Goal: Check status: Check status

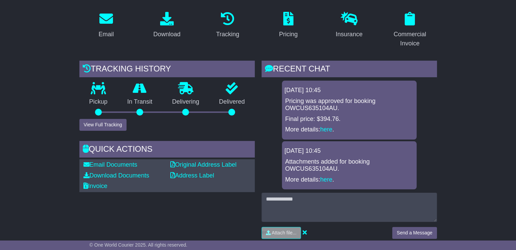
scroll to position [102, 0]
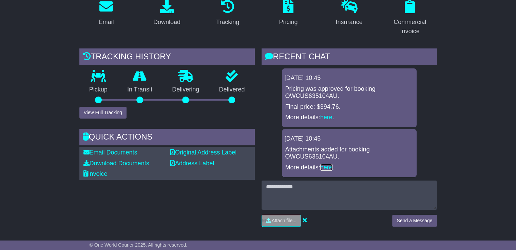
click at [328, 167] on link "here" at bounding box center [326, 167] width 12 height 7
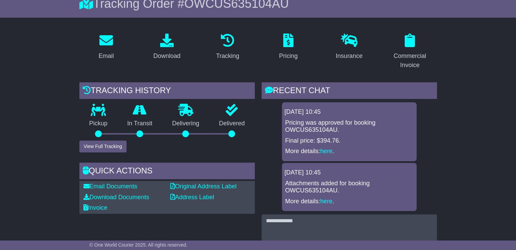
scroll to position [102, 0]
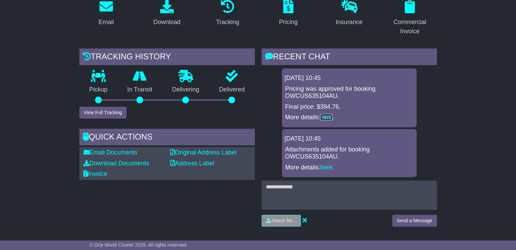
click at [325, 118] on link "here" at bounding box center [326, 117] width 12 height 7
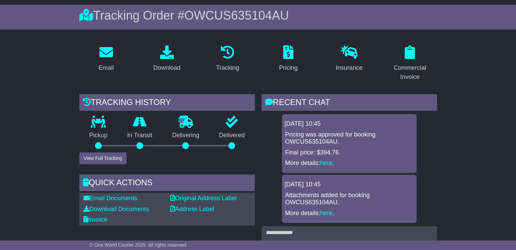
scroll to position [68, 0]
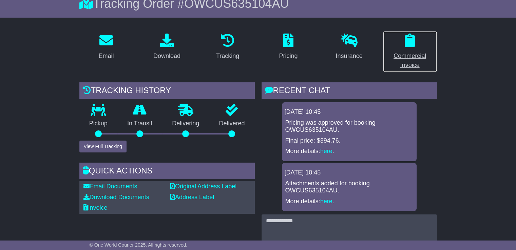
click at [413, 58] on div "Commercial Invoice" at bounding box center [409, 61] width 45 height 18
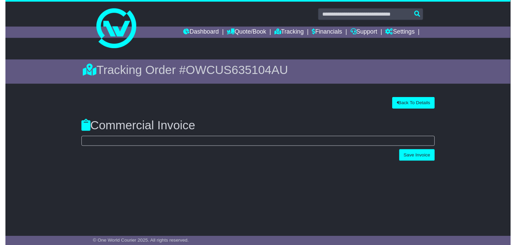
scroll to position [0, 0]
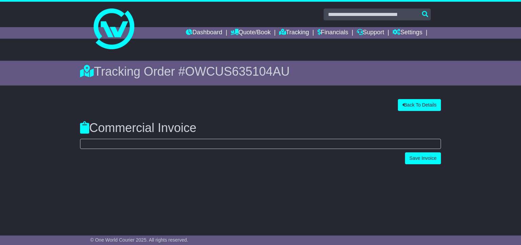
click at [413, 58] on div "**********" at bounding box center [260, 138] width 521 height 174
select select "***"
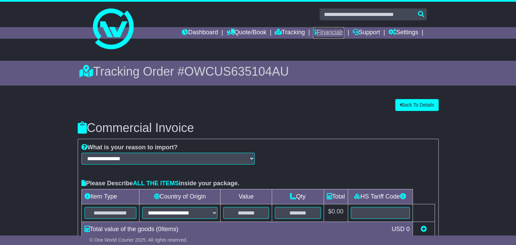
click at [330, 32] on link "Financials" at bounding box center [328, 33] width 31 height 12
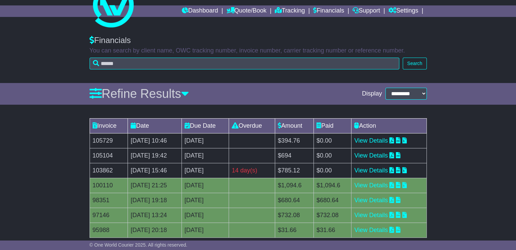
scroll to position [33, 0]
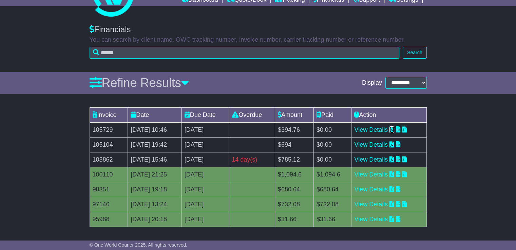
click at [394, 128] on icon at bounding box center [391, 130] width 5 height 6
